Goal: Navigation & Orientation: Find specific page/section

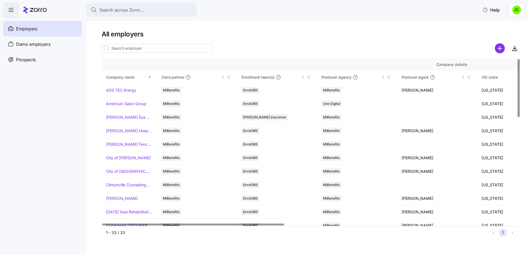
click at [23, 30] on span "Employers" at bounding box center [26, 28] width 21 height 7
click at [11, 10] on icon "button" at bounding box center [11, 10] width 7 height 7
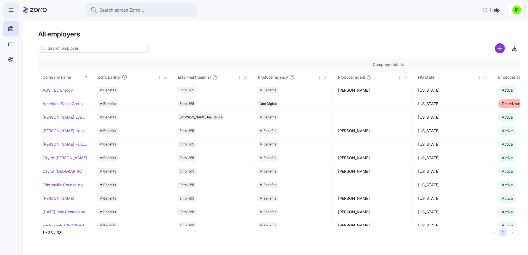
click at [11, 10] on icon "button" at bounding box center [11, 10] width 7 height 7
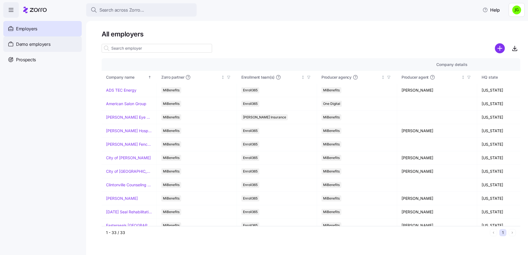
click at [62, 45] on div "Demo employers" at bounding box center [42, 43] width 78 height 15
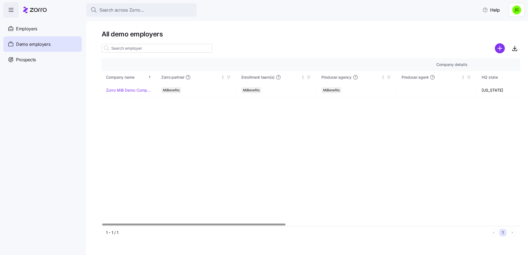
click at [59, 50] on div "Demo employers" at bounding box center [42, 43] width 78 height 15
click at [24, 29] on span "Employers" at bounding box center [26, 28] width 21 height 7
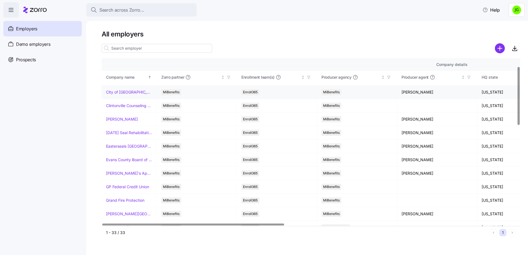
scroll to position [83, 0]
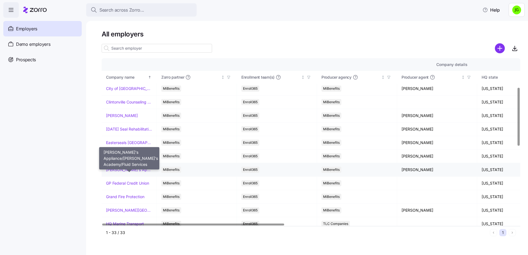
click at [126, 169] on link "[PERSON_NAME]'s Appliance/[PERSON_NAME]'s Academy/Fluid Services" at bounding box center [129, 170] width 46 height 6
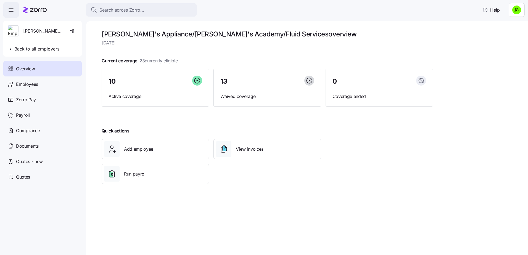
click at [10, 6] on span "button" at bounding box center [11, 9] width 15 height 15
